Goal: Check status

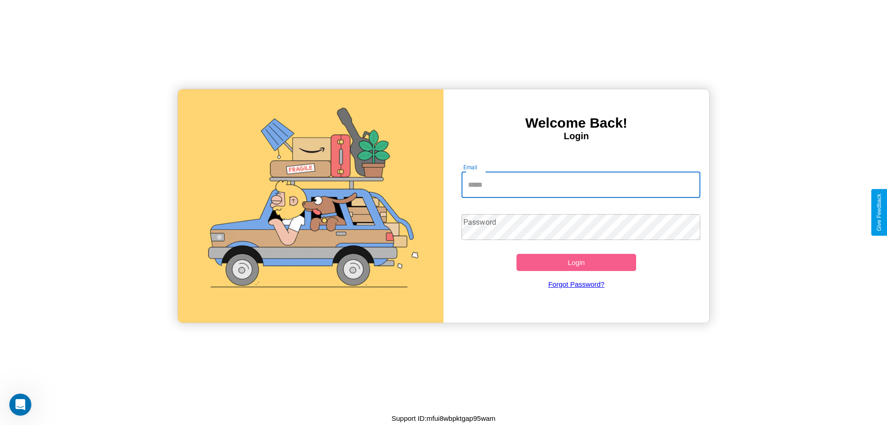
click at [581, 184] on input "Email" at bounding box center [581, 185] width 239 height 26
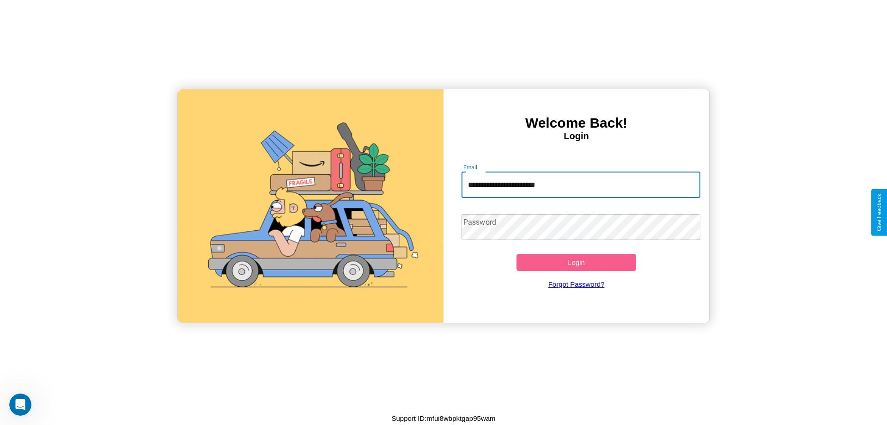
type input "**********"
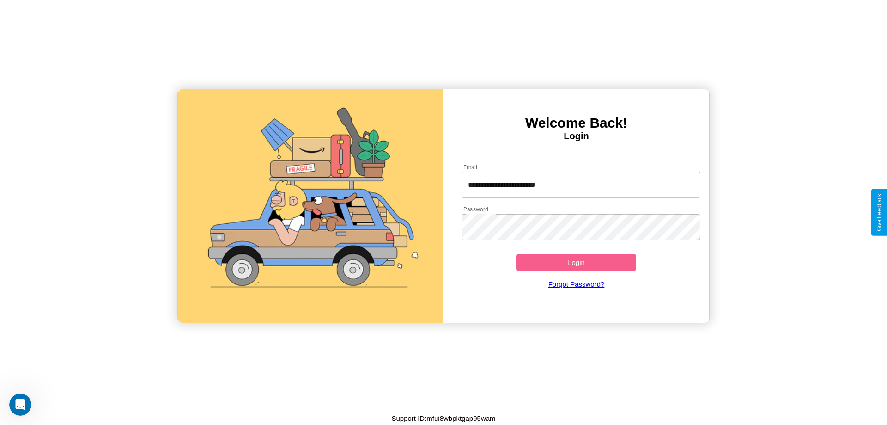
click at [576, 262] on button "Login" at bounding box center [577, 262] width 120 height 17
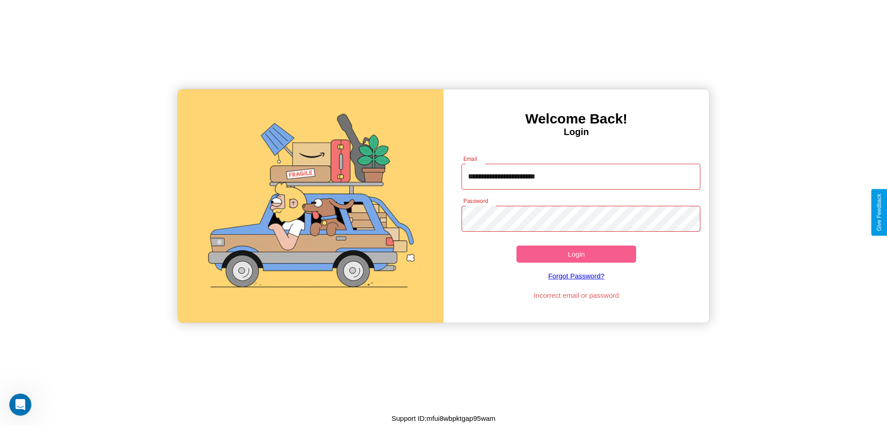
click at [576, 254] on button "Login" at bounding box center [577, 253] width 120 height 17
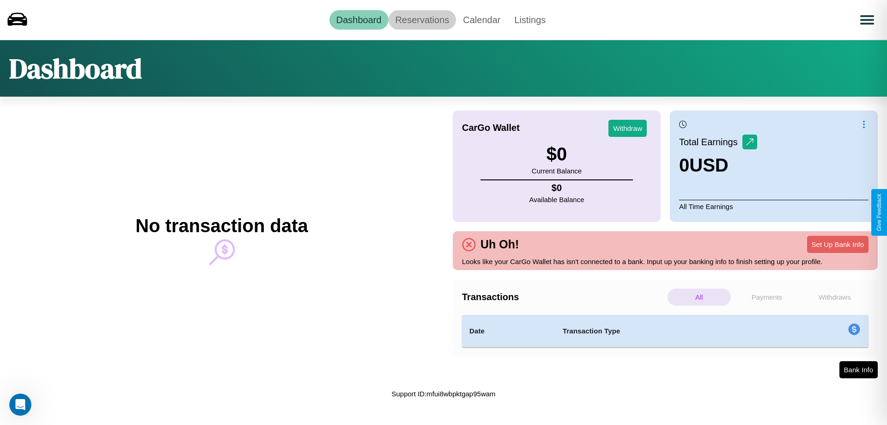
click at [422, 19] on link "Reservations" at bounding box center [423, 19] width 68 height 19
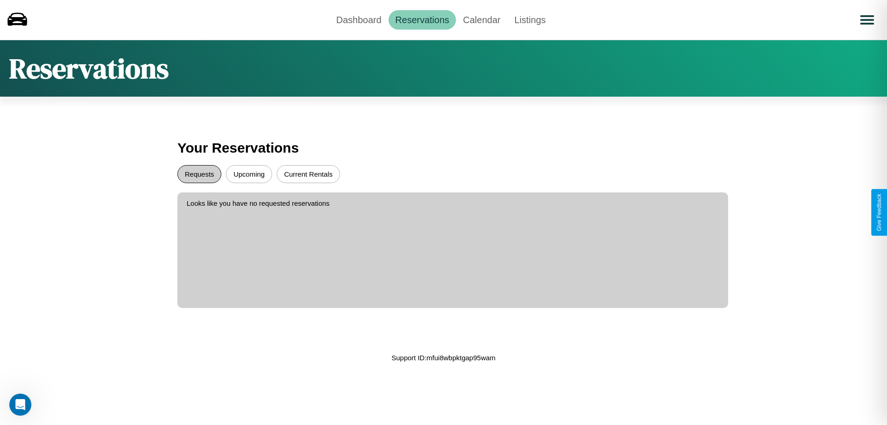
click at [199, 174] on button "Requests" at bounding box center [199, 174] width 44 height 18
click at [249, 174] on button "Upcoming" at bounding box center [249, 174] width 46 height 18
